Goal: Task Accomplishment & Management: Complete application form

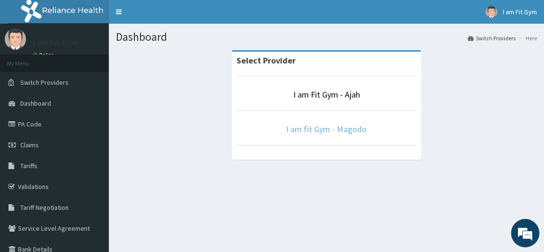
click at [302, 125] on link "I am fit Gym - Magodo" at bounding box center [326, 128] width 80 height 11
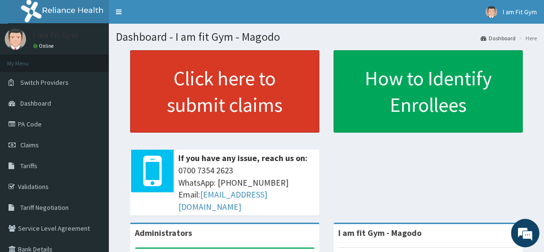
click at [184, 101] on link "Click here to submit claims" at bounding box center [224, 91] width 189 height 82
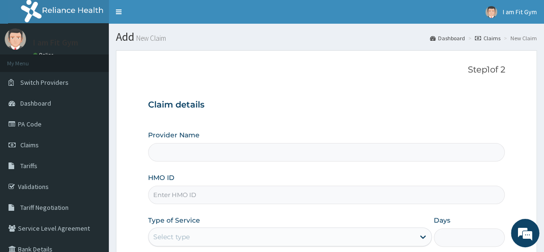
type input "I am fit Gym - Magodo"
type input "1"
click at [192, 193] on input "HMO ID" at bounding box center [326, 194] width 357 height 18
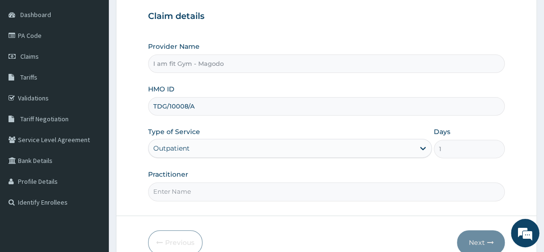
scroll to position [93, 0]
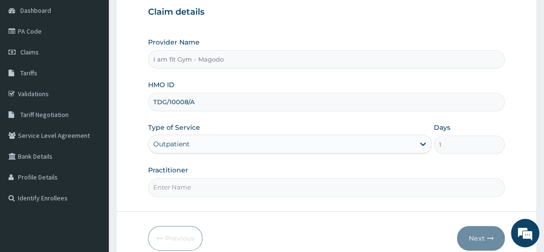
type input "TDG/10008/A"
click at [233, 183] on input "Practitioner" at bounding box center [326, 187] width 357 height 18
type input "RAZZIECMB"
click at [469, 236] on button "Next" at bounding box center [481, 238] width 48 height 25
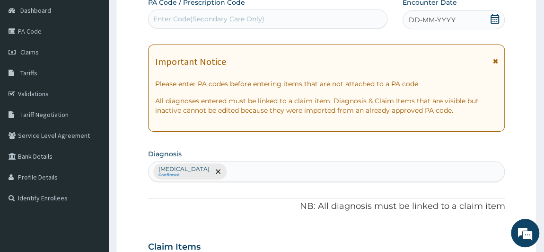
click at [495, 21] on icon at bounding box center [494, 18] width 9 height 9
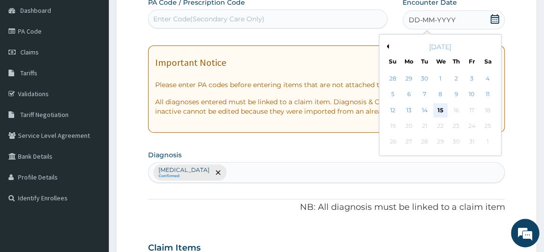
click at [436, 105] on div "15" at bounding box center [440, 110] width 14 height 14
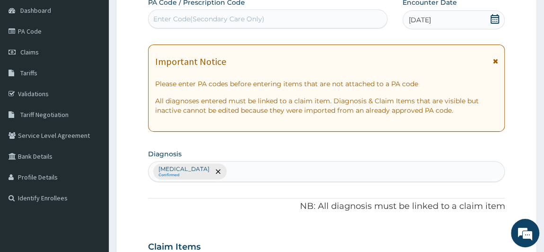
click at [248, 15] on div "Enter Code(Secondary Care Only)" at bounding box center [208, 18] width 111 height 9
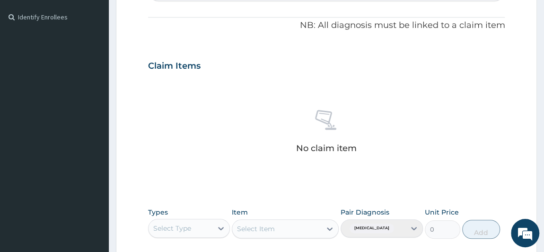
scroll to position [340, 0]
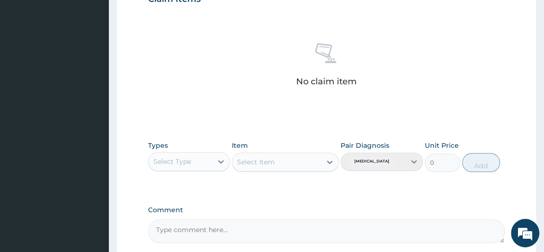
type input "PA/697241"
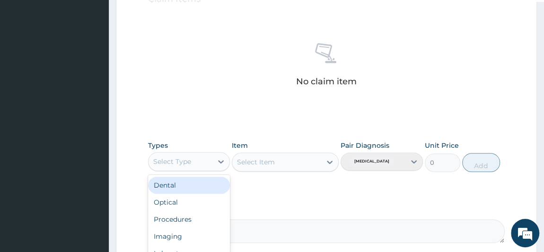
click at [203, 154] on div "Select Type" at bounding box center [181, 161] width 64 height 15
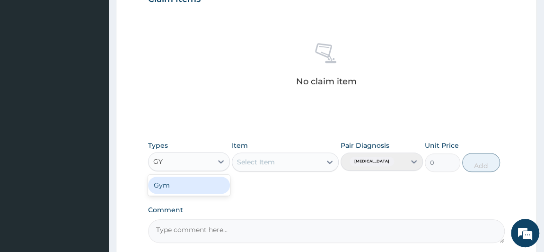
type input "GYM"
click at [168, 177] on div "Gym" at bounding box center [189, 184] width 82 height 17
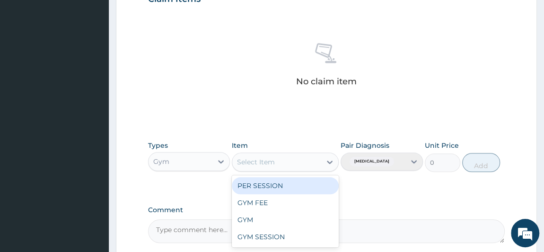
click at [252, 158] on div "Select Item" at bounding box center [256, 161] width 38 height 9
click at [266, 181] on div "PER SESSION" at bounding box center [285, 185] width 107 height 17
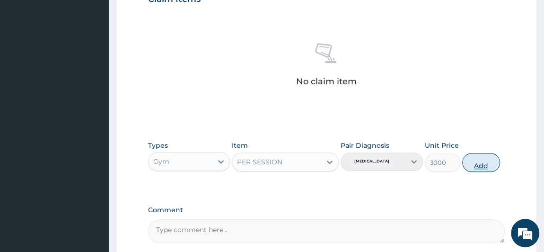
click at [478, 164] on button "Add" at bounding box center [481, 162] width 38 height 19
type input "0"
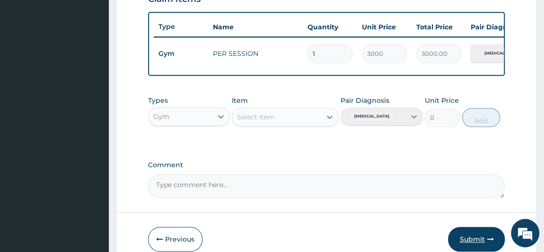
click at [469, 236] on button "Submit" at bounding box center [476, 239] width 57 height 25
